Goal: Ask a question: Seek information or help from site administrators or community

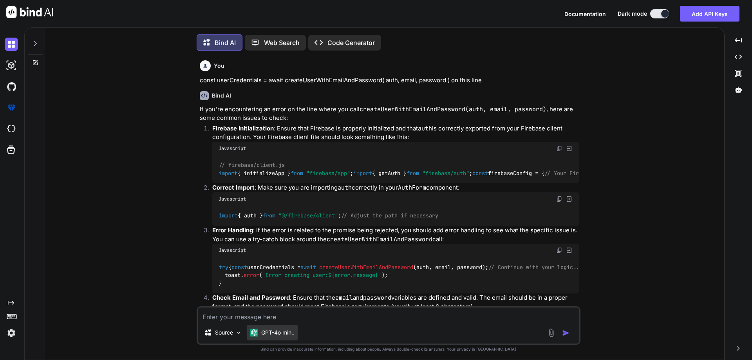
scroll to position [4, 0]
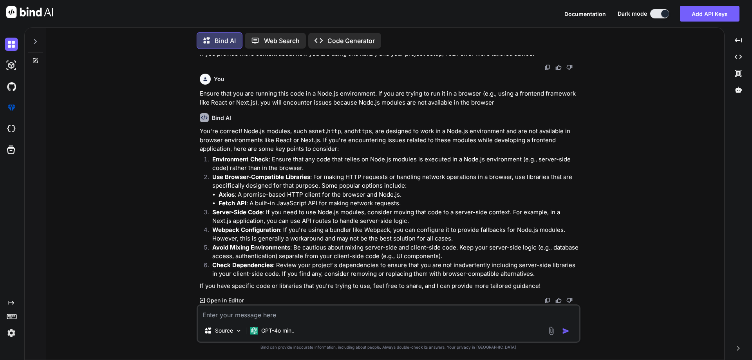
click at [276, 315] on textarea at bounding box center [388, 312] width 381 height 14
click at [36, 58] on icon at bounding box center [36, 60] width 4 height 4
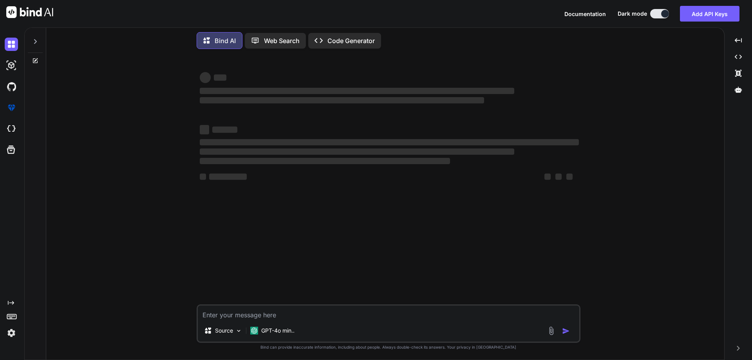
click at [377, 317] on textarea at bounding box center [388, 312] width 381 height 14
type textarea "x"
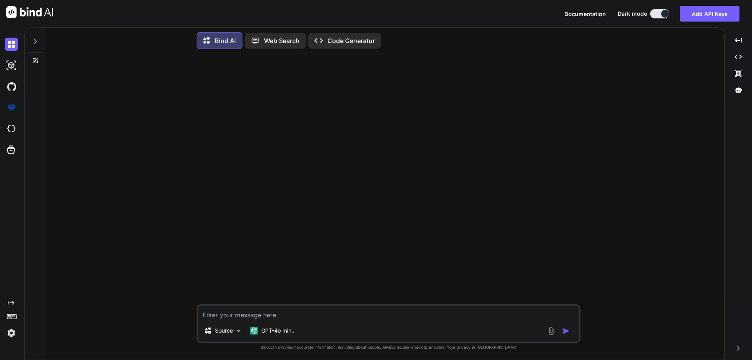
type textarea "i"
type textarea "x"
type textarea "i"
type textarea "x"
type textarea "i h"
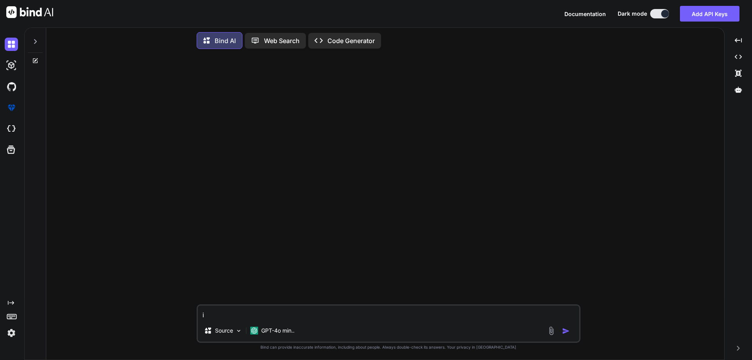
type textarea "x"
type textarea "i ha"
type textarea "x"
type textarea "i hav"
type textarea "x"
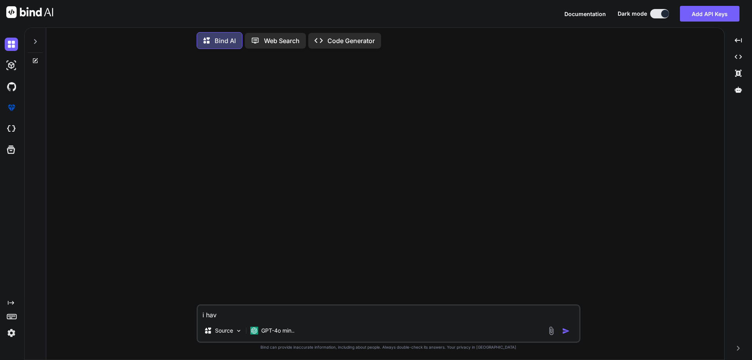
type textarea "i have"
type textarea "x"
type textarea "i have"
type textarea "x"
type textarea "i have t"
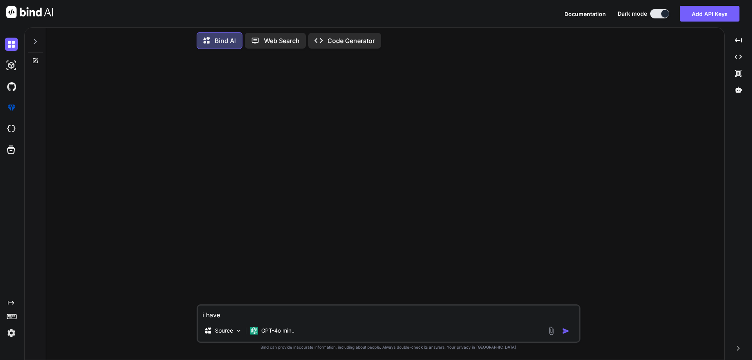
type textarea "x"
type textarea "i have to"
type textarea "x"
type textarea "i have to"
type textarea "x"
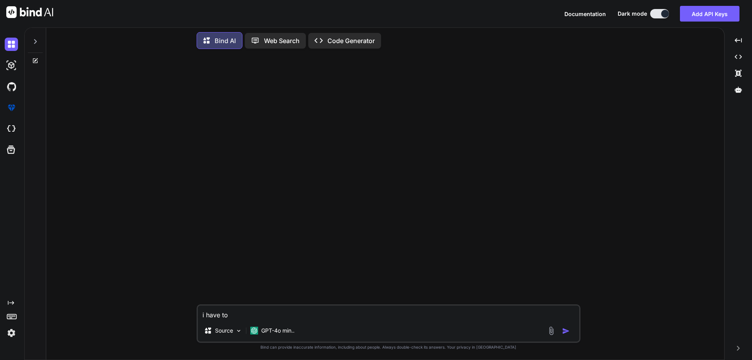
type textarea "i have to p"
type textarea "x"
type textarea "i have to pr"
type textarea "x"
type textarea "i have to pro"
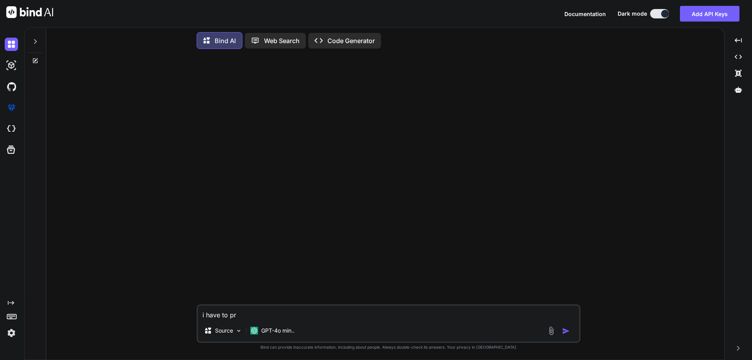
type textarea "x"
type textarea "i have to prom"
type textarea "x"
type textarea "i have to promi"
type textarea "x"
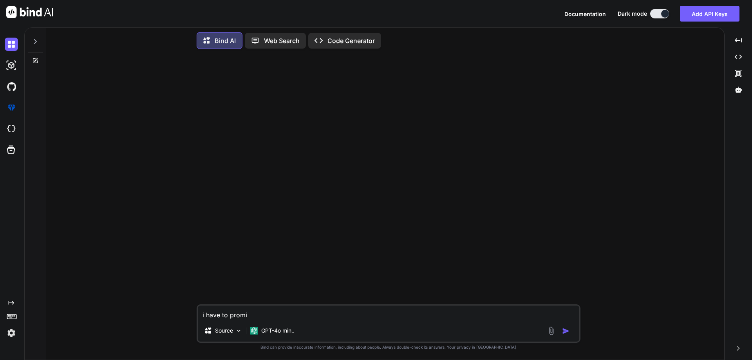
type textarea "i have to promis"
type textarea "x"
type textarea "i have to promise"
type textarea "x"
type textarea "i have to promise"
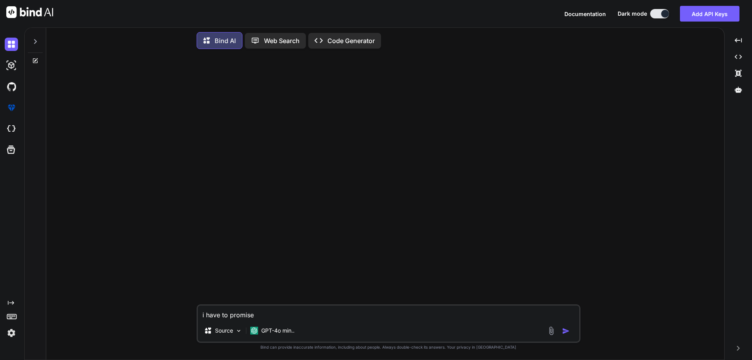
type textarea "x"
type textarea "i have to promise n"
type textarea "x"
type textarea "i have to promise n"
type textarea "x"
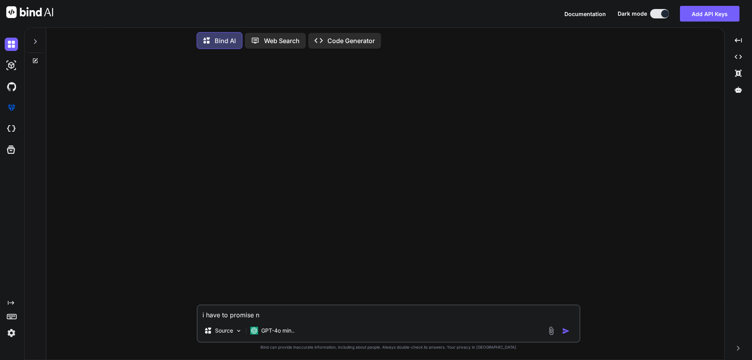
type textarea "i have to promise n"
type textarea "x"
type textarea "i have to promise"
type textarea "x"
type textarea "i have to promise 1"
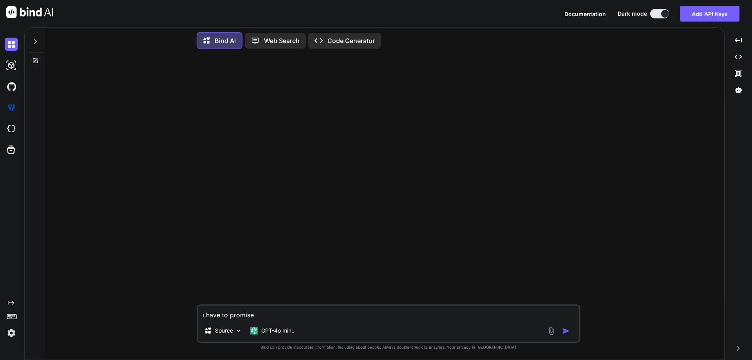
type textarea "x"
type textarea "i have to promise 1"
type textarea "x"
type textarea "i have to promise 1 o"
type textarea "x"
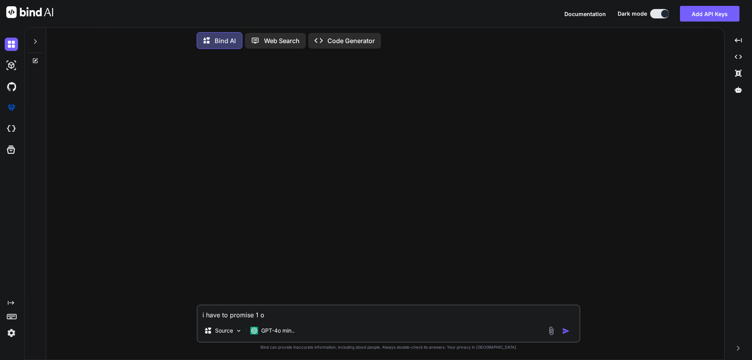
type textarea "i have to promise 1 on"
type textarea "x"
type textarea "i have to promise 1 one"
type textarea "x"
type textarea "i have to promise 1 one"
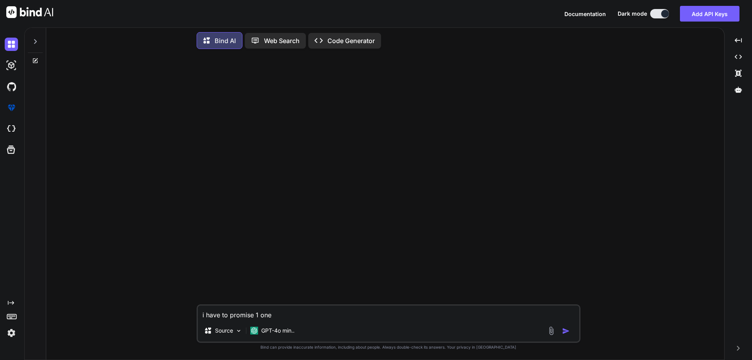
type textarea "x"
type textarea "i have to promise 1 one i"
type textarea "x"
type textarea "i have to promise 1 one is"
type textarea "x"
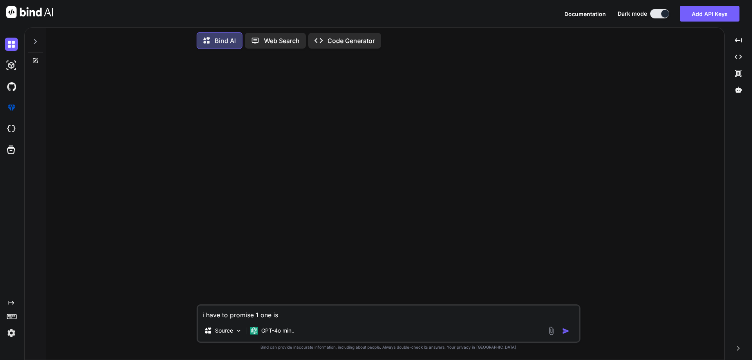
type textarea "i have to promise 1 one is"
type textarea "x"
type textarea "i have to promise 1 one is 1"
type textarea "x"
type textarea "i have to promise 1 one is 1-"
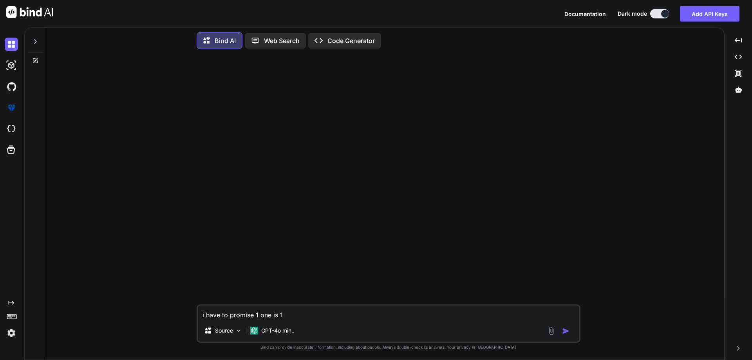
type textarea "x"
type textarea "i have to promise 1 one is 1"
type textarea "x"
type textarea "i have to promise 1 one is 10"
type textarea "x"
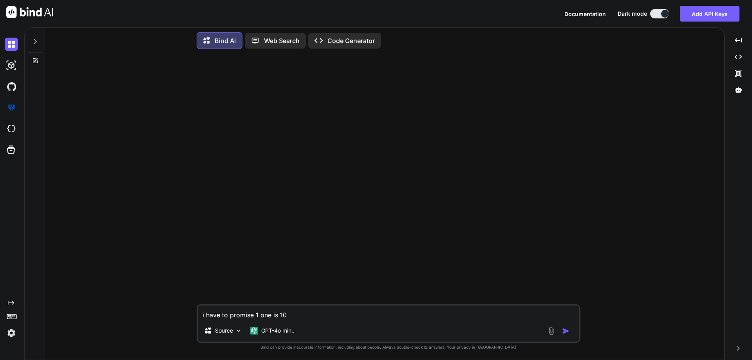
type textarea "i have to promise 1 one is 10"
type textarea "x"
type textarea "i have to promise 1 one is 10 s"
type textarea "x"
type textarea "i have to promise 1 one is 10 se"
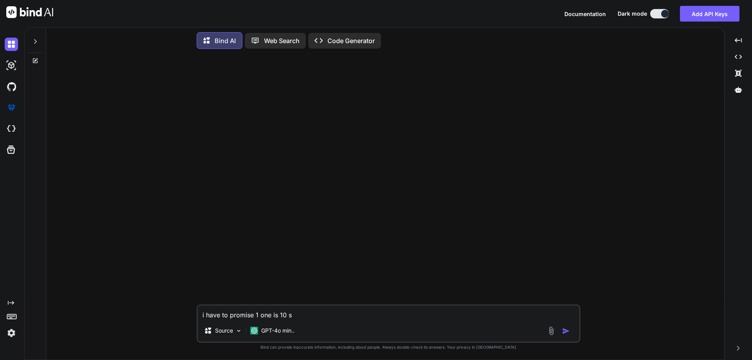
type textarea "x"
type textarea "i have to promise 1 one is 10 sec"
type textarea "x"
type textarea "i have to promise 1 one is 10 sec"
type textarea "x"
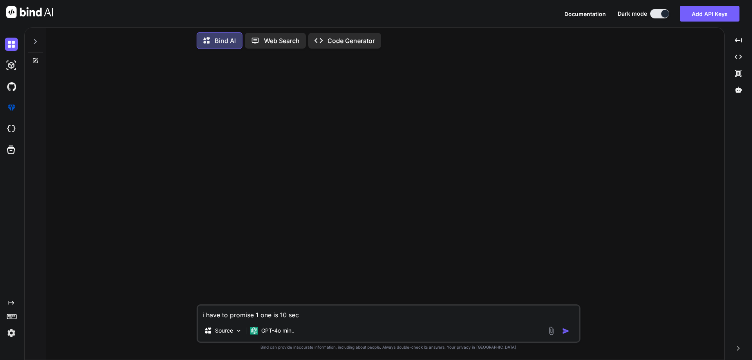
type textarea "i have to promise 1 one is 10 sec s"
type textarea "x"
type textarea "i have to promise 1 one is 10 sec"
type textarea "x"
type textarea "i have to promise 1 one is 10 sec t"
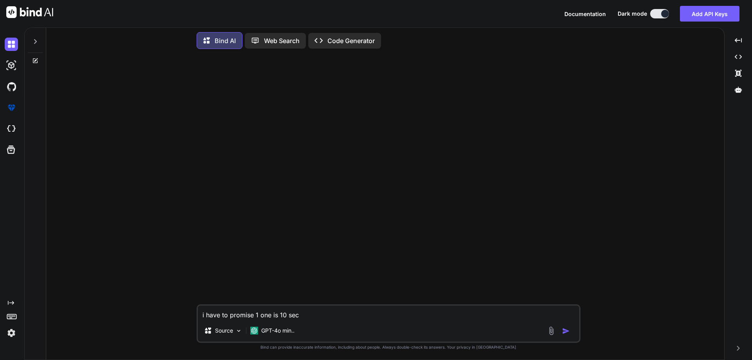
type textarea "x"
type textarea "i have to promise 1 one is 10 sec ti"
type textarea "x"
type textarea "i have to promise 1 one is 10 sec [PERSON_NAME]"
type textarea "x"
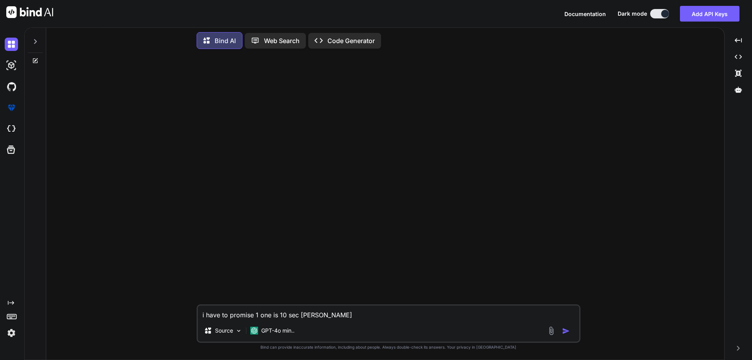
type textarea "i have to promise 1 one is 10 sec time"
type textarea "x"
type textarea "i have to promise 1 one is 10 sec time"
type textarea "x"
type textarea "i have to promise 1 one is 10 sec time s"
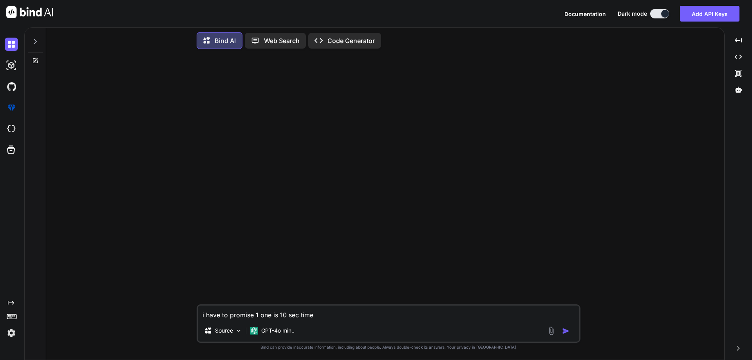
type textarea "x"
type textarea "i have to promise 1 one is 10 sec time se"
type textarea "x"
type textarea "i have to promise 1 one is 10 sec time sec"
type textarea "x"
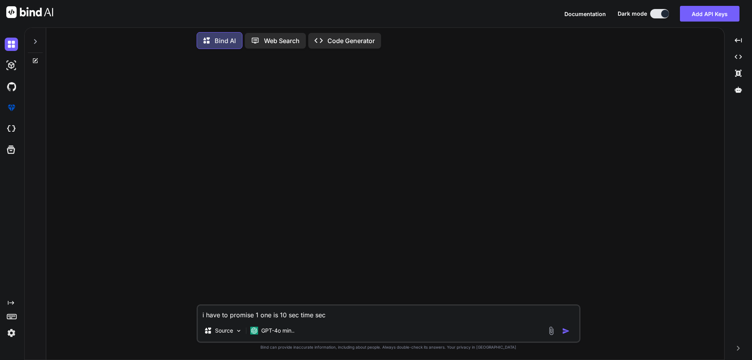
type textarea "i have to promise 1 one is 10 sec time seco"
type textarea "x"
type textarea "i have to promise 1 one is 10 sec time secon"
type textarea "x"
type textarea "i have to promise 1 one is 10 sec time second"
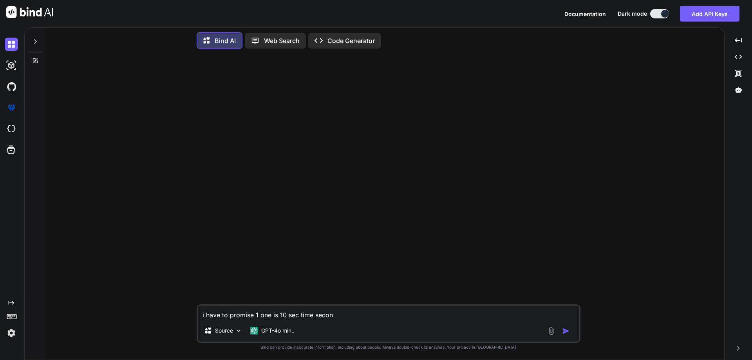
type textarea "x"
type textarea "i have to promise 1 one is 10 sec time second"
type textarea "x"
type textarea "i have to promise 1 one is 10 sec time second o"
type textarea "x"
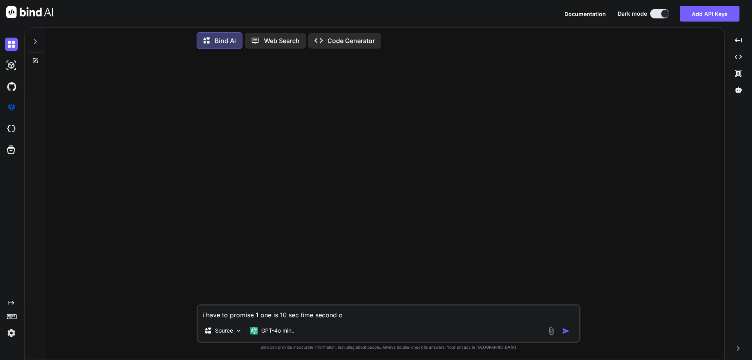
type textarea "i have to promise 1 one is 10 sec time second on"
type textarea "x"
type textarea "i have to promise 1 one is 10 sec time second one"
type textarea "x"
type textarea "i have to promise 1 one is 10 sec time second one"
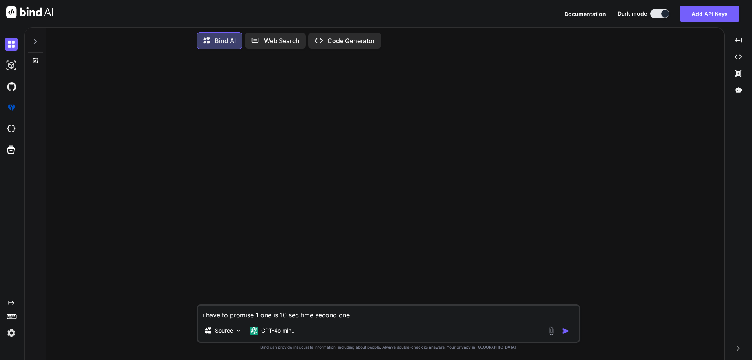
type textarea "x"
type textarea "i have to promise 1 one is 10 sec time second one h"
type textarea "x"
type textarea "i have to promise 1 one is 10 sec time second one ha"
type textarea "x"
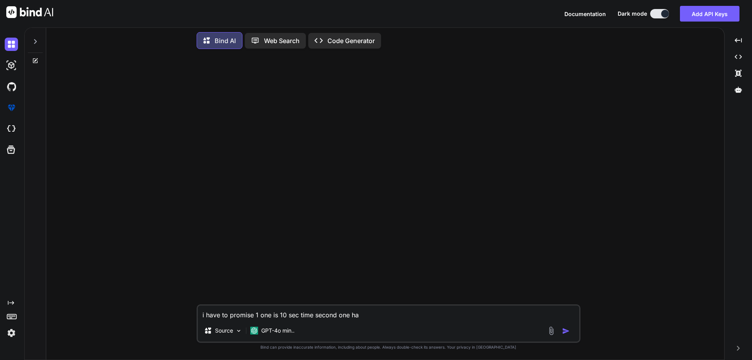
type textarea "i have to promise 1 one is 10 sec time second one has"
type textarea "x"
type textarea "i have to promise 1 one is 10 sec time second one has"
type textarea "x"
type textarea "i have to promise 1 one is 10 sec time second one has 5"
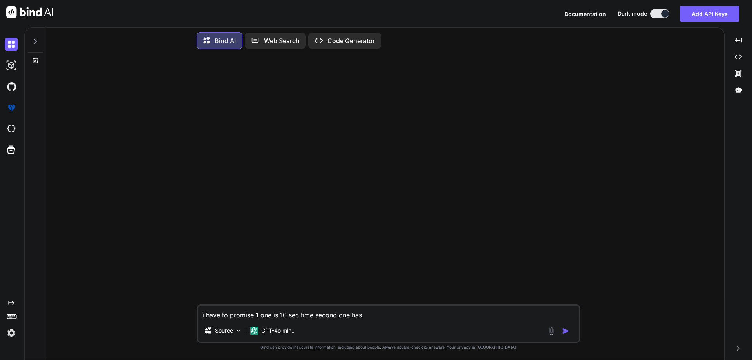
type textarea "x"
type textarea "i have to promise 1 one is 10 sec time second one has 5"
type textarea "x"
type textarea "i have to promise 1 one is 10 sec time second one has 5 s"
type textarea "x"
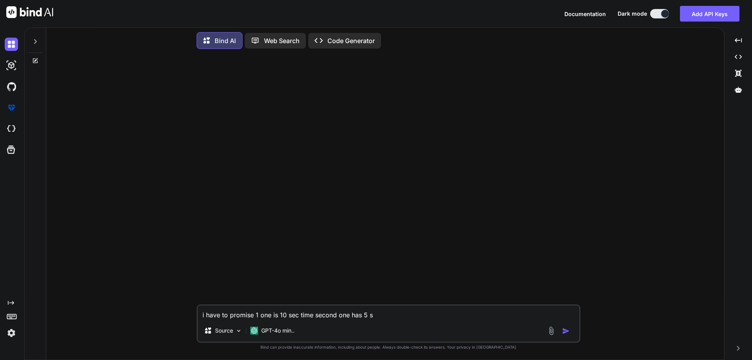
type textarea "i have to promise 1 one is 10 sec time second one has 5 se"
type textarea "x"
type textarea "i have to promise 1 one is 10 sec time second one has 5 sec"
type textarea "x"
type textarea "i have to promise 1 one is 10 sec time second one has 5 sec"
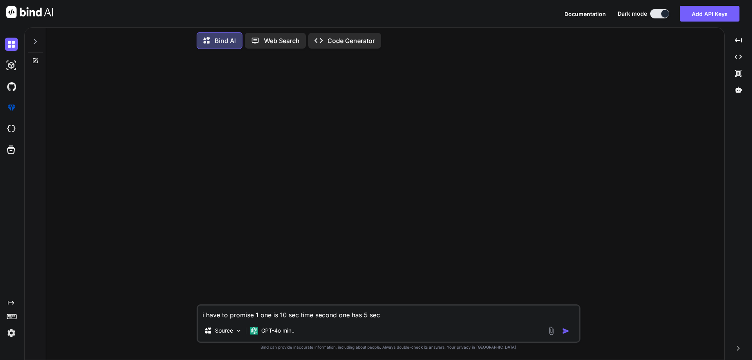
type textarea "x"
type textarea "i have to promise 1 one is 10 sec time second one has 5 sec t"
type textarea "x"
type textarea "i have to promise 1 one is 10 sec time second one has 5 sec th"
type textarea "x"
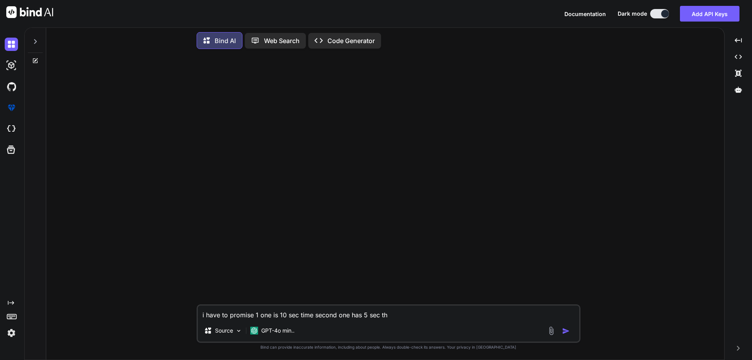
type textarea "i have to promise 1 one is 10 sec time second one has 5 sec the"
type textarea "x"
type textarea "i have to promise 1 one is 10 sec time second one has 5 sec the"
type textarea "x"
type textarea "i have to promise 1 one is 10 sec time second one has 5 sec the"
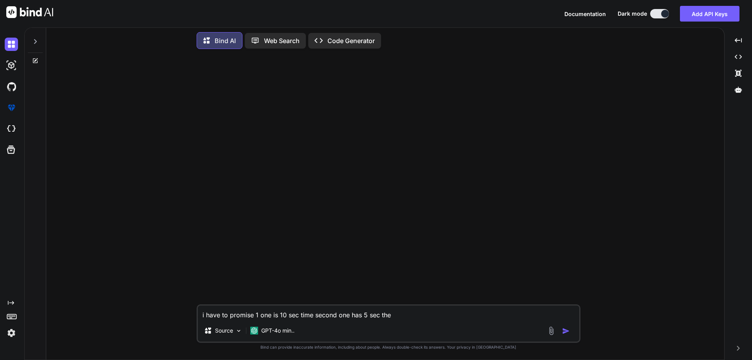
type textarea "x"
type textarea "i have to promise 1 one is 10 sec time second one has 5 sec then"
type textarea "x"
type textarea "i have to promise 1 one is 10 sec time second one has 5 sec then"
type textarea "x"
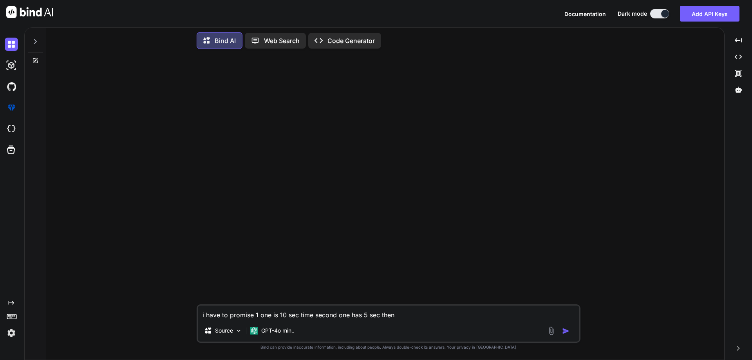
type textarea "i have to promise 1 one is 10 sec time second one has 5 sec then c"
type textarea "x"
type textarea "i have to promise 1 one is 10 sec time second one has 5 sec then cl"
type textarea "x"
type textarea "i have to promise 1 one is 10 sec time second one has 5 sec then cll"
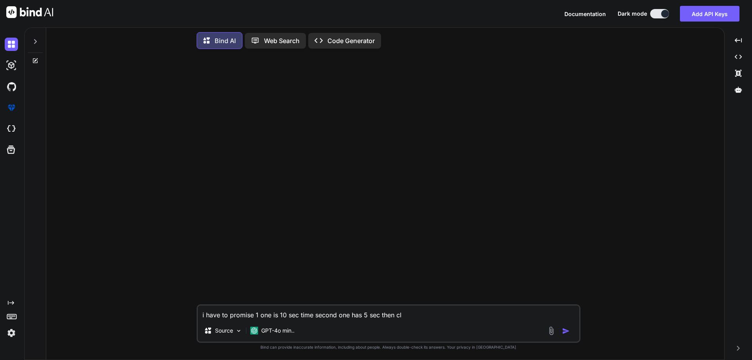
type textarea "x"
type textarea "i have to promise 1 one is 10 sec time second one has 5 sec then cll"
type textarea "x"
type textarea "i have to promise 1 one is 10 sec time second one has 5 sec then cll ="
type textarea "x"
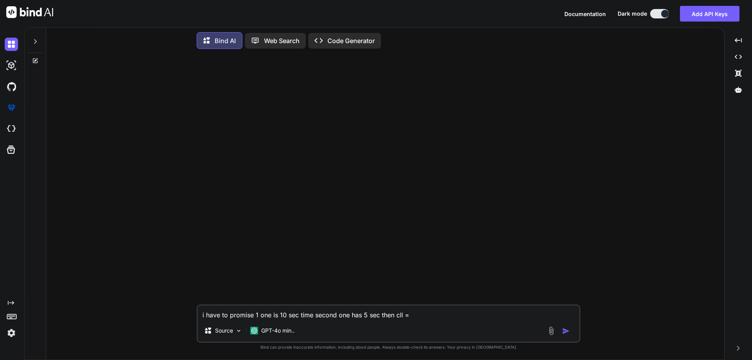
type textarea "i have to promise 1 one is 10 sec time second one has 5 sec then cll"
type textarea "x"
type textarea "i have to promise 1 one is 10 sec time second one has 5 sec then cll"
type textarea "x"
type textarea "i have to promise 1 one is 10 sec time second one has 5 sec then cl"
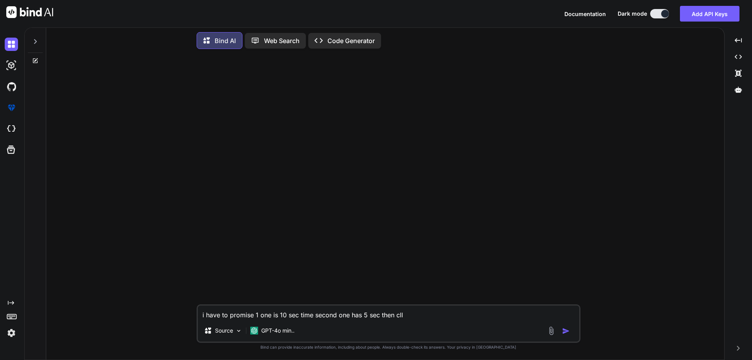
type textarea "x"
type textarea "i have to promise 1 one is 10 sec time second one has 5 sec then c"
type textarea "x"
type textarea "i have to promise 1 one is 10 sec time second one has 5 sec then ca"
type textarea "x"
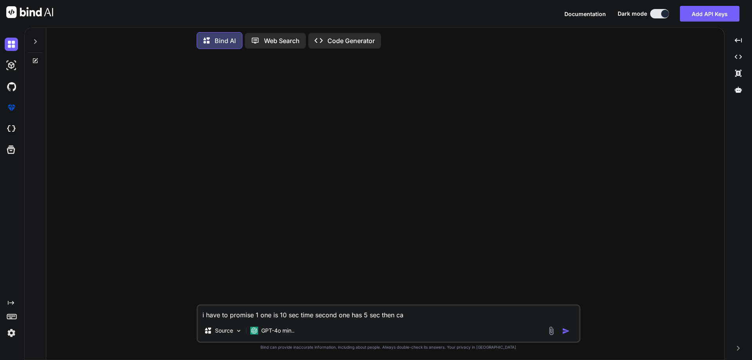
type textarea "i have to promise 1 one is 10 sec time second one has 5 sec then cal"
type textarea "x"
type textarea "i have to promise 1 one is 10 sec time second one has 5 sec then call"
type textarea "x"
type textarea "i have to promise 1 one is 10 sec time second one has 5 sec then call"
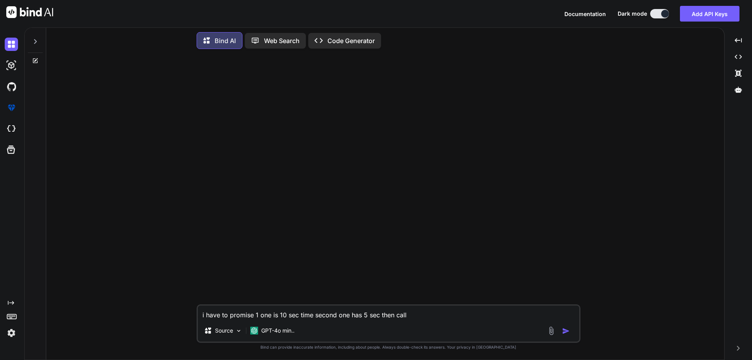
type textarea "x"
type textarea "i have to promise 1 one is 10 sec time second one has 5 sec then call t"
type textarea "x"
type textarea "i have to promise 1 one is 10 sec time second one has 5 sec then call th"
type textarea "x"
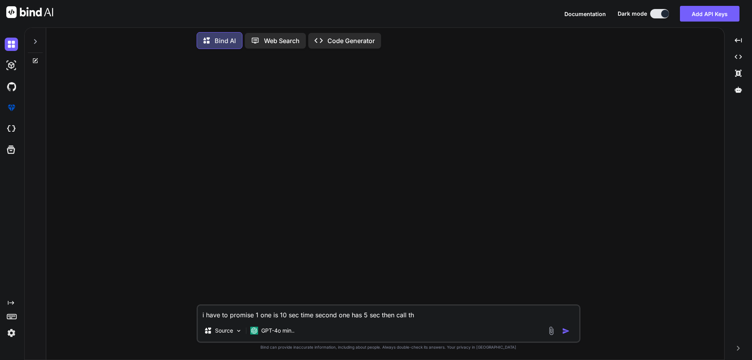
type textarea "i have to promise 1 one is 10 sec time second one has 5 sec then call the"
type textarea "x"
type textarea "i have to promise 1 one is 10 sec time second one has 5 sec then call them"
type textarea "x"
type textarea "i have to promise 1 one is 10 sec time second one has 5 sec then call them"
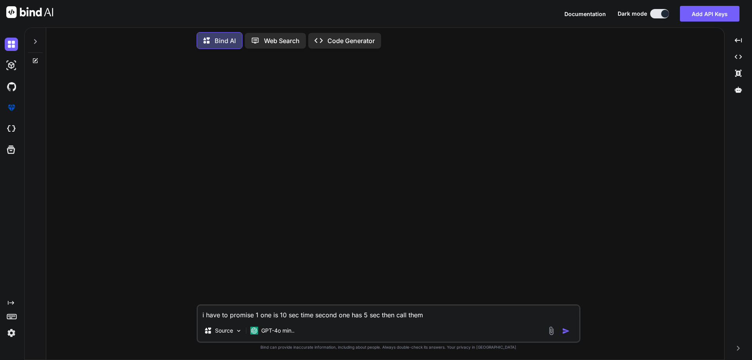
type textarea "x"
type textarea "i have to promise 1 one is 10 sec time second one has 5 sec then call them i"
type textarea "x"
type textarea "i have to promise 1 one is 10 sec time second one has 5 sec then call them in"
type textarea "x"
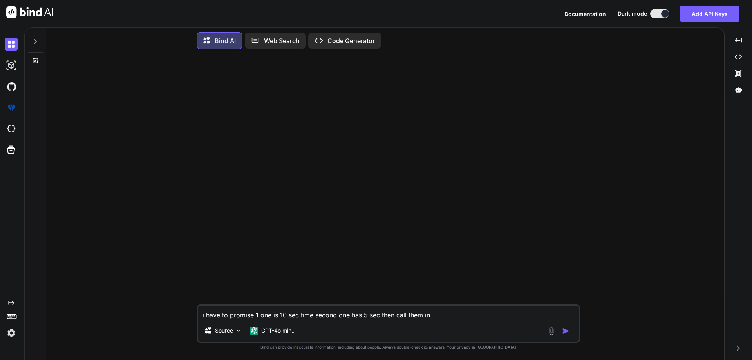
type textarea "i have to promise 1 one is 10 sec time second one has 5 sec then call them in"
type textarea "x"
type textarea "i have to promise 1 one is 10 sec time second one has 5 sec then call them in f"
type textarea "x"
type textarea "i have to promise 1 one is 10 sec time second one has 5 sec then call them in fr"
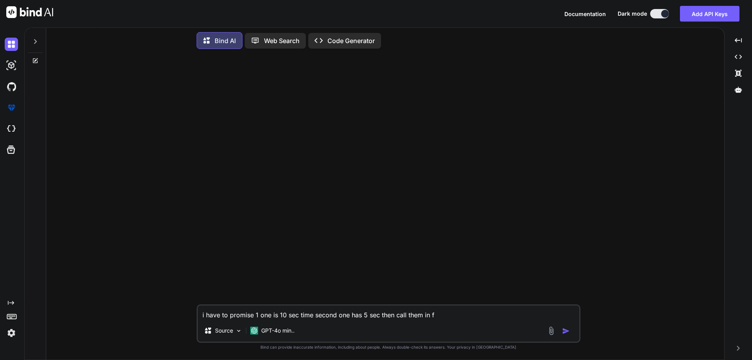
type textarea "x"
type textarea "i have to promise 1 one is 10 sec time second one has 5 sec then call them in f…"
type textarea "x"
type textarea "i have to promise 1 one is 10 sec time second one has 5 sec then call them in f…"
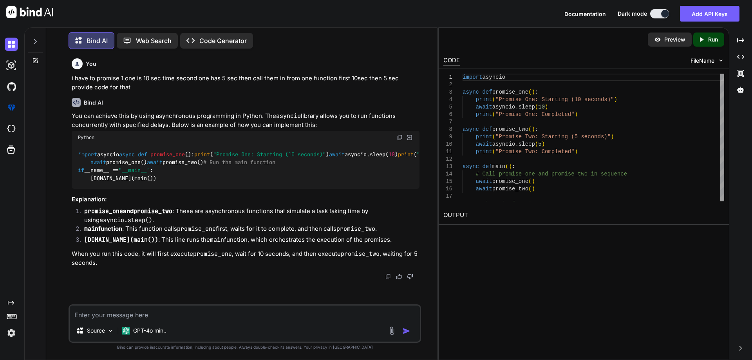
scroll to position [103, 0]
click at [203, 313] on textarea at bounding box center [245, 312] width 350 height 14
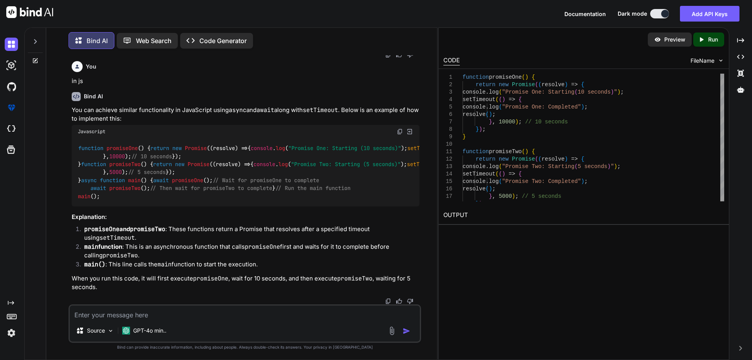
scroll to position [421, 0]
click at [400, 128] on img at bounding box center [400, 131] width 6 height 6
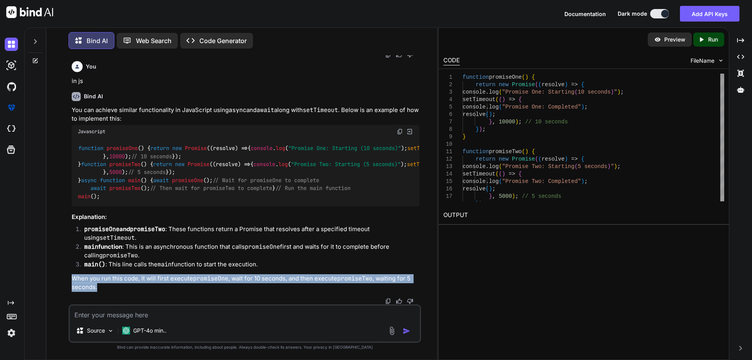
drag, startPoint x: 72, startPoint y: 281, endPoint x: 96, endPoint y: 291, distance: 25.7
click at [96, 291] on p "When you run this code, it will first execute promiseOne , wait for 10 seconds,…" at bounding box center [246, 283] width 348 height 18
